Goal: Task Accomplishment & Management: Manage account settings

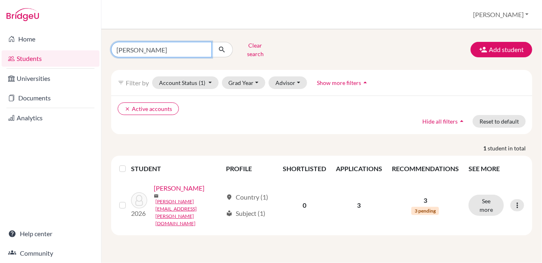
click at [204, 45] on input "brett" at bounding box center [161, 49] width 101 height 15
type input "margarita"
click at [217, 49] on button "submit" at bounding box center [222, 49] width 22 height 15
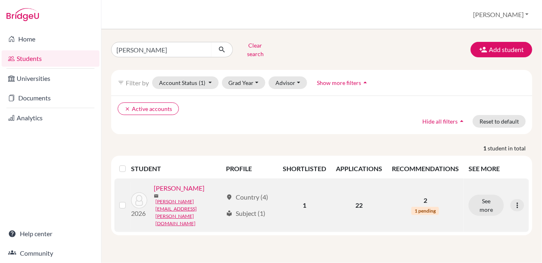
click at [184, 187] on link "[PERSON_NAME]" at bounding box center [179, 188] width 51 height 10
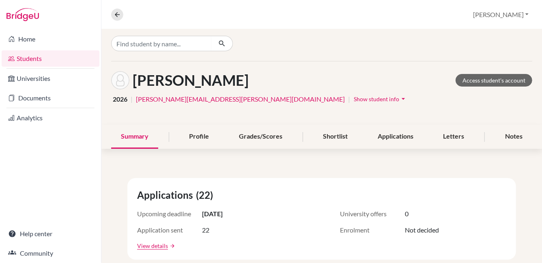
scroll to position [3, 0]
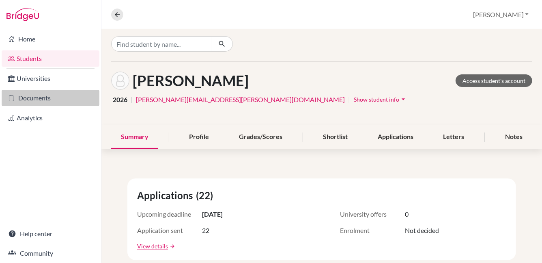
click at [35, 97] on link "Documents" at bounding box center [51, 98] width 98 height 16
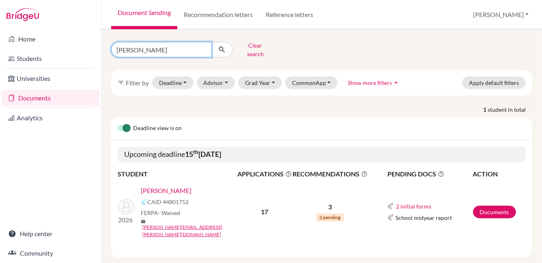
click at [203, 45] on input "rishit" at bounding box center [161, 49] width 101 height 15
type input "margarita"
click at [221, 45] on icon "submit" at bounding box center [222, 49] width 8 height 8
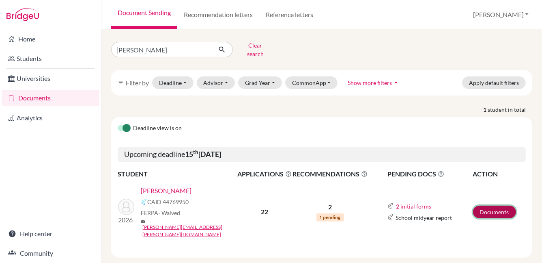
click at [493, 205] on link "Documents" at bounding box center [494, 211] width 43 height 13
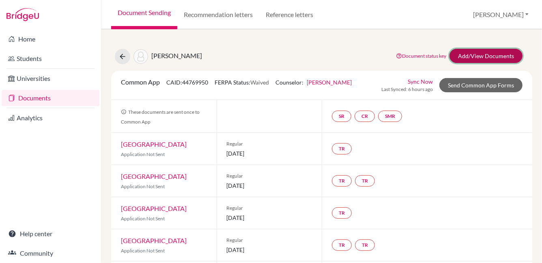
click at [472, 56] on link "Add/View Documents" at bounding box center [486, 56] width 73 height 14
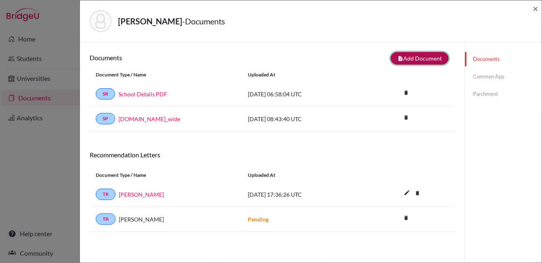
click at [418, 58] on button "note_add Add Document" at bounding box center [420, 58] width 58 height 13
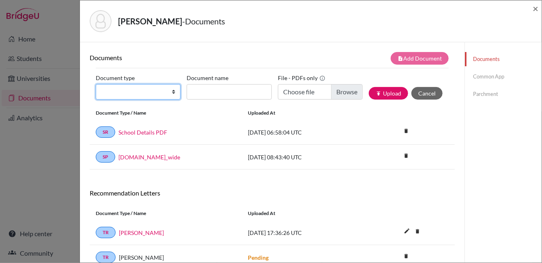
click at [146, 92] on select "Change explanation for Common App reports Counselor recommendation Internationa…" at bounding box center [138, 91] width 85 height 15
select select "5"
click at [96, 84] on select "Change explanation for Common App reports Counselor recommendation Internationa…" at bounding box center [138, 91] width 85 height 15
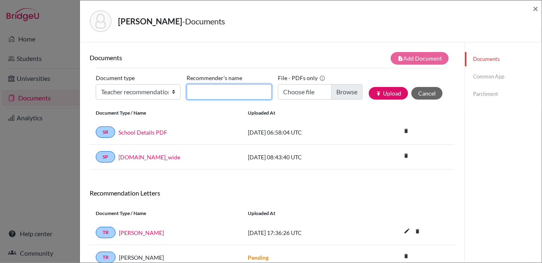
click at [216, 91] on input "Recommender's name" at bounding box center [229, 91] width 85 height 15
type input "Internship"
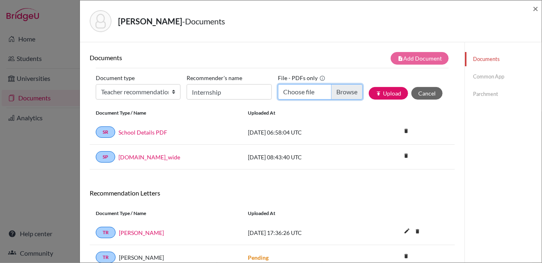
click at [342, 95] on input "Choose file" at bounding box center [320, 91] width 85 height 15
type input "C:\fakepath\Margarita Letter of Rec from Employer.pdf"
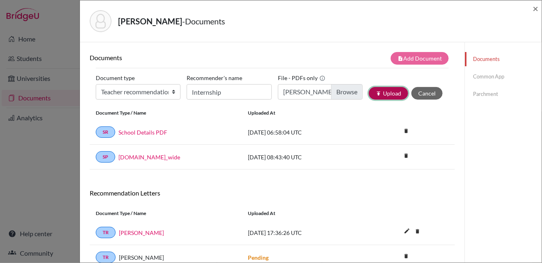
click at [389, 91] on button "publish Upload" at bounding box center [388, 93] width 39 height 13
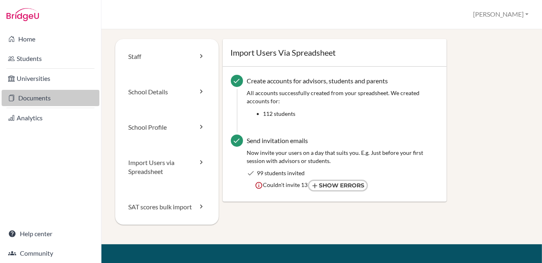
click at [52, 94] on link "Documents" at bounding box center [51, 98] width 98 height 16
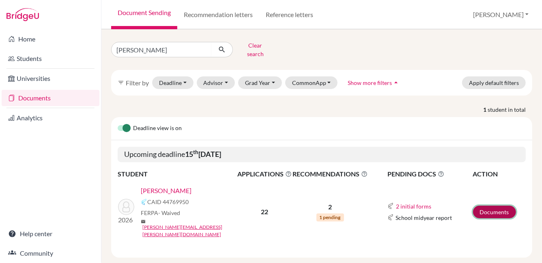
click at [492, 205] on link "Documents" at bounding box center [494, 211] width 43 height 13
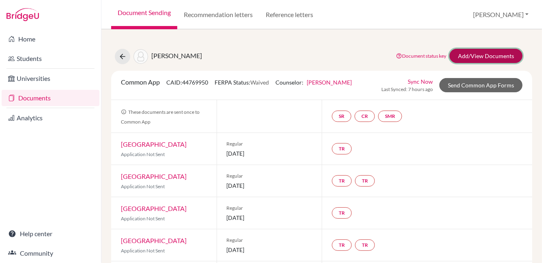
click at [480, 54] on link "Add/View Documents" at bounding box center [486, 56] width 73 height 14
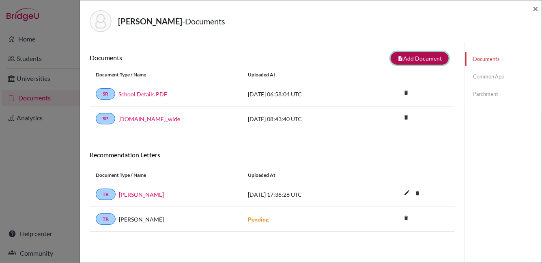
click at [416, 57] on button "note_add Add Document" at bounding box center [420, 58] width 58 height 13
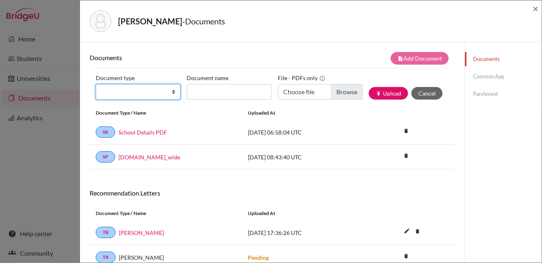
click at [155, 94] on select "Change explanation for Common App reports Counselor recommendation Internationa…" at bounding box center [138, 91] width 85 height 15
select select "4"
click at [96, 84] on select "Change explanation for Common App reports Counselor recommendation Internationa…" at bounding box center [138, 91] width 85 height 15
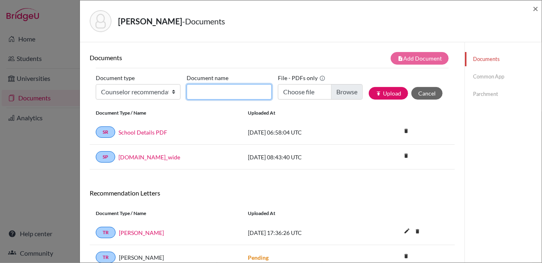
click at [221, 91] on input "Document name" at bounding box center [229, 91] width 85 height 15
type input "LOR"
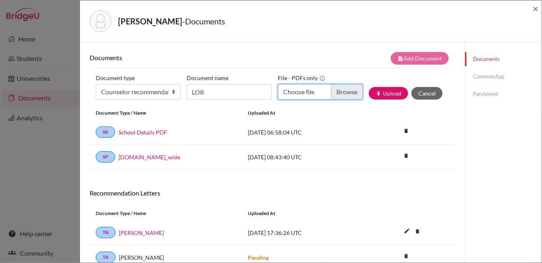
click at [343, 95] on input "Choose file" at bounding box center [320, 91] width 85 height 15
type input "C:\fakepath\MargaritaMyLORFinal.pdf"
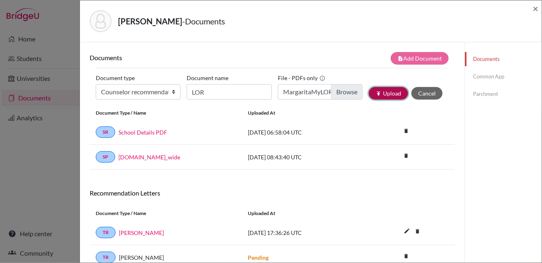
click at [385, 93] on button "publish Upload" at bounding box center [388, 93] width 39 height 13
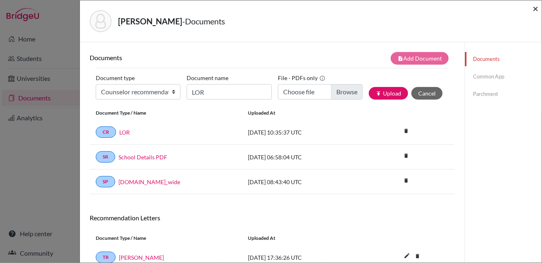
click at [535, 7] on span "×" at bounding box center [536, 8] width 6 height 12
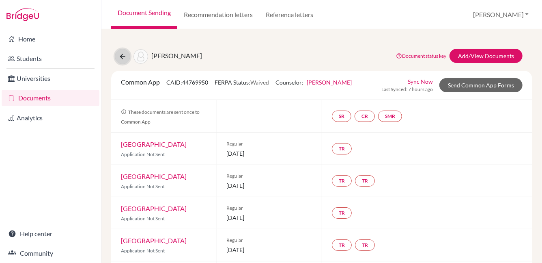
click at [123, 54] on icon at bounding box center [122, 56] width 8 height 8
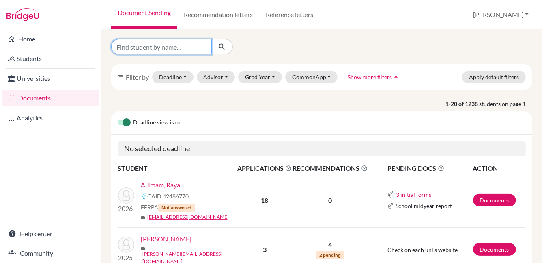
click at [182, 46] on input "Find student by name..." at bounding box center [161, 46] width 101 height 15
type input "[PERSON_NAME]"
click at [220, 50] on icon "submit" at bounding box center [222, 47] width 8 height 8
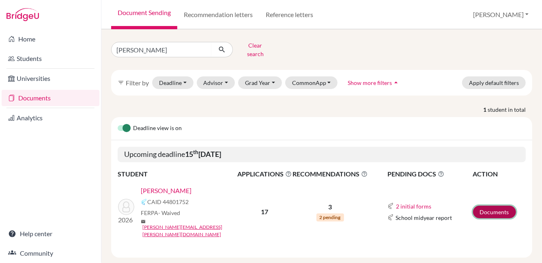
click at [489, 205] on link "Documents" at bounding box center [494, 211] width 43 height 13
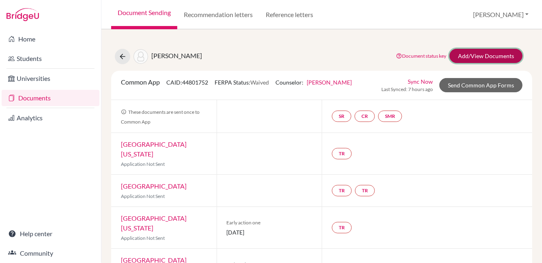
click at [477, 55] on link "Add/View Documents" at bounding box center [486, 56] width 73 height 14
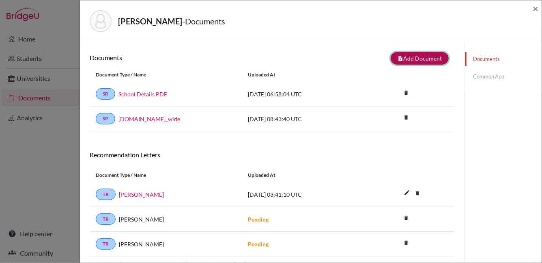
click at [413, 57] on button "note_add Add Document" at bounding box center [420, 58] width 58 height 13
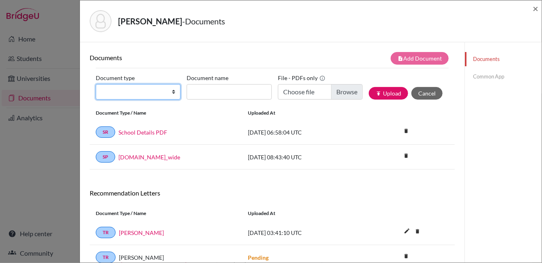
click at [123, 96] on select "Change explanation for Common App reports Counselor recommendation Internationa…" at bounding box center [138, 91] width 85 height 15
select select "4"
click at [96, 84] on select "Change explanation for Common App reports Counselor recommendation Internationa…" at bounding box center [138, 91] width 85 height 15
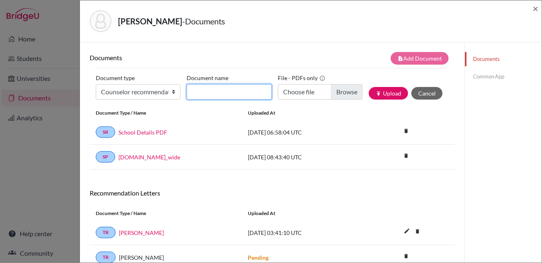
click at [219, 92] on input "Document name" at bounding box center [229, 91] width 85 height 15
type input "LOR"
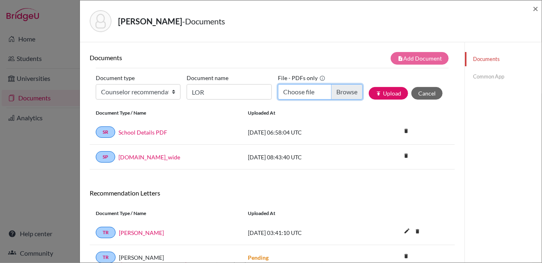
click at [338, 92] on input "Choose file" at bounding box center [320, 91] width 85 height 15
type input "C:\fakepath\RishitMyLORFinal.pdf"
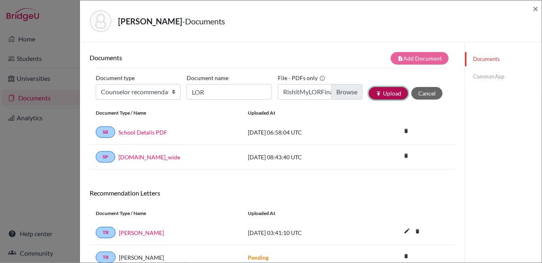
click at [388, 92] on button "publish Upload" at bounding box center [388, 93] width 39 height 13
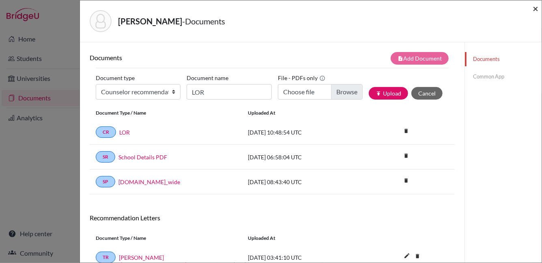
click at [535, 6] on span "×" at bounding box center [536, 8] width 6 height 12
